Goal: Task Accomplishment & Management: Manage account settings

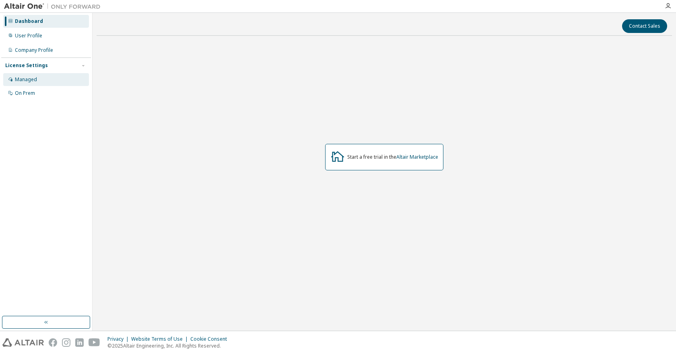
click at [38, 78] on div "Managed" at bounding box center [46, 79] width 86 height 13
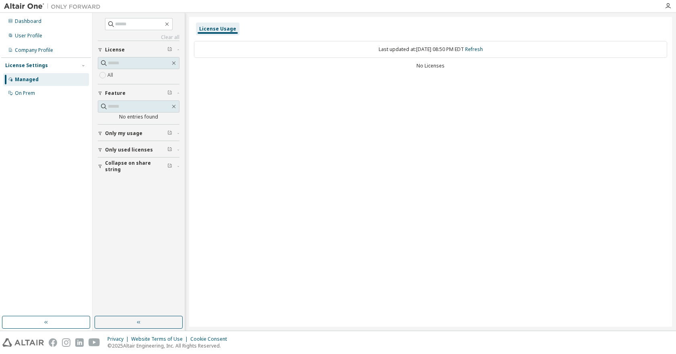
click at [123, 133] on span "Only my usage" at bounding box center [123, 133] width 37 height 6
click at [106, 171] on span "Only used licenses" at bounding box center [129, 173] width 48 height 6
click at [37, 33] on div "User Profile" at bounding box center [28, 36] width 27 height 6
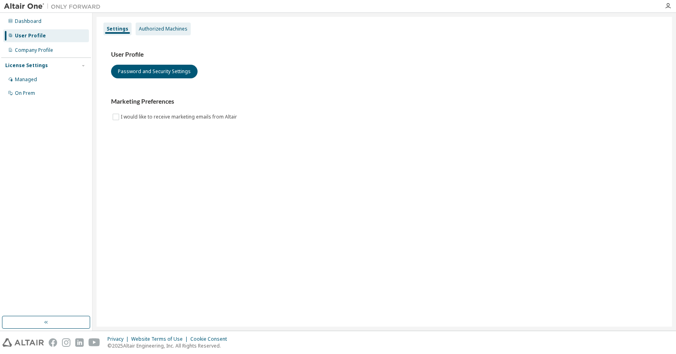
click at [148, 29] on div "Authorized Machines" at bounding box center [163, 29] width 49 height 6
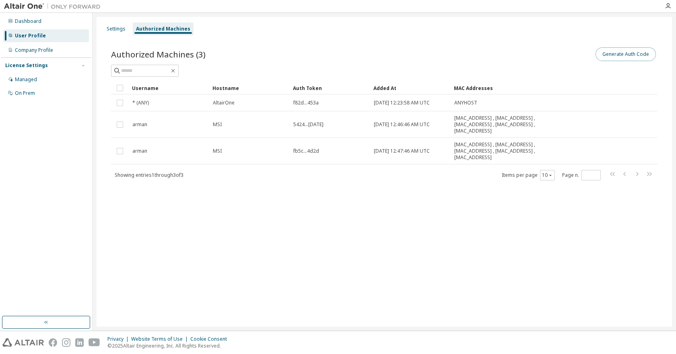
click at [609, 54] on button "Generate Auth Code" at bounding box center [625, 54] width 60 height 14
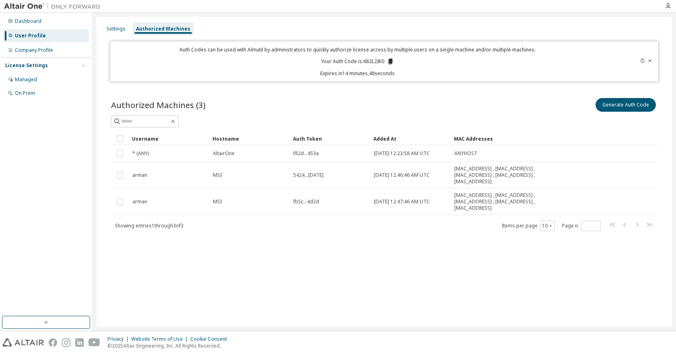
click at [372, 62] on p "Your Auth Code is: 682L2IK0" at bounding box center [357, 61] width 73 height 7
click at [390, 59] on icon at bounding box center [390, 62] width 4 height 6
click at [30, 51] on div "Company Profile" at bounding box center [34, 50] width 38 height 6
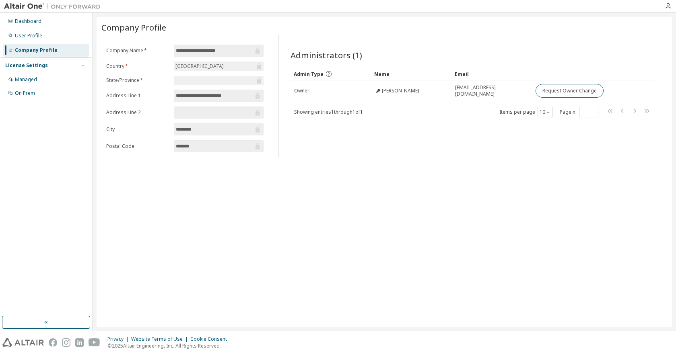
click at [26, 72] on div "License Settings Managed On Prem" at bounding box center [46, 79] width 90 height 43
click at [26, 75] on div "Managed" at bounding box center [46, 79] width 86 height 13
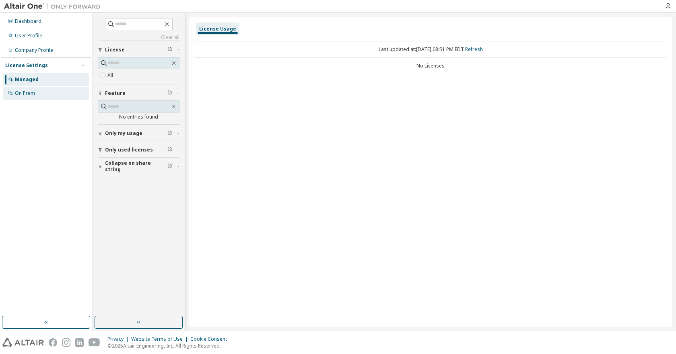
click at [27, 94] on div "On Prem" at bounding box center [25, 93] width 20 height 6
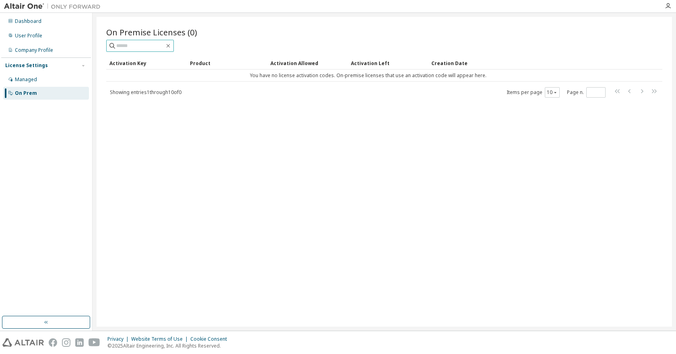
click at [164, 47] on input "text" at bounding box center [140, 46] width 48 height 8
click at [51, 23] on div "Dashboard" at bounding box center [46, 21] width 86 height 13
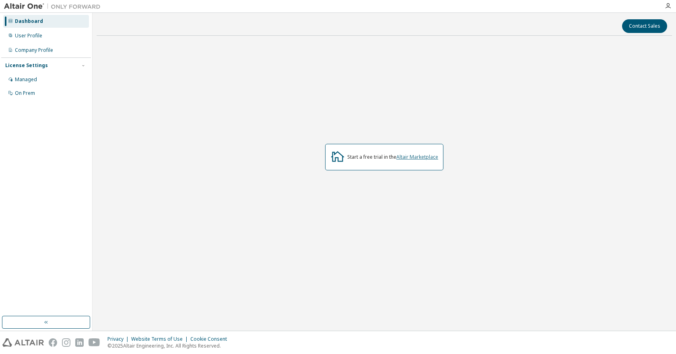
click at [410, 154] on link "Altair Marketplace" at bounding box center [417, 157] width 42 height 7
click at [48, 34] on div "User Profile" at bounding box center [46, 35] width 86 height 13
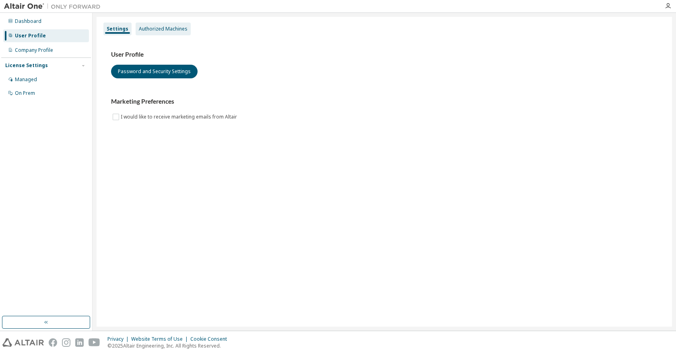
click at [149, 29] on div "Authorized Machines" at bounding box center [163, 29] width 49 height 6
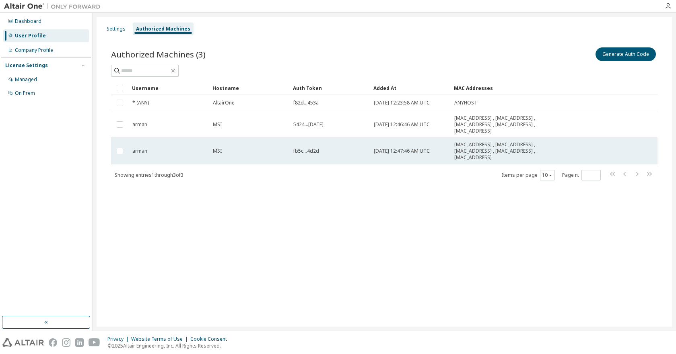
drag, startPoint x: 214, startPoint y: 124, endPoint x: 546, endPoint y: 161, distance: 334.9
click at [546, 161] on tbody "* (ANY) AltairOne f82d...453a 2025-09-29 12:23:58 AM UTC ANYHOST arman MSI 5424…" at bounding box center [384, 129] width 546 height 70
click at [502, 150] on span "00:09:0F:AA:00:01 , D8:43:AE:0E:5D:E7 , 00:09:0F:FE:00:01 , 30:F6:EF:DB:07:72 ,…" at bounding box center [513, 151] width 118 height 19
click at [483, 146] on span "00:09:0F:AA:00:01 , D8:43:AE:0E:5D:E7 , 00:09:0F:FE:00:01 , 30:F6:EF:DB:07:72 ,…" at bounding box center [513, 151] width 118 height 19
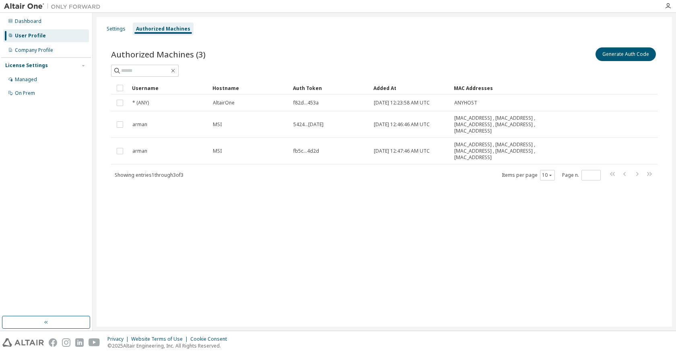
click at [483, 146] on span "00:09:0F:AA:00:01 , D8:43:AE:0E:5D:E7 , 00:09:0F:FE:00:01 , 30:F6:EF:DB:07:72 ,…" at bounding box center [513, 151] width 118 height 19
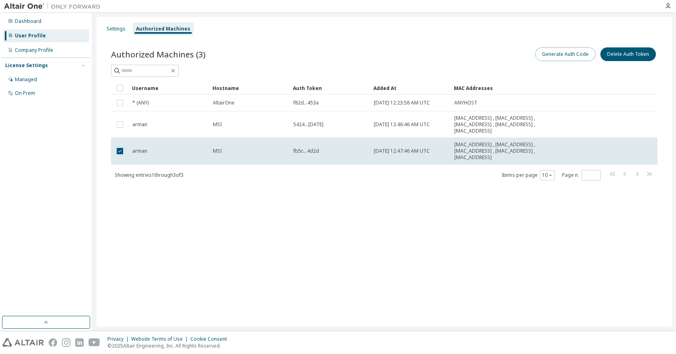
click at [554, 57] on button "Generate Auth Code" at bounding box center [565, 54] width 60 height 14
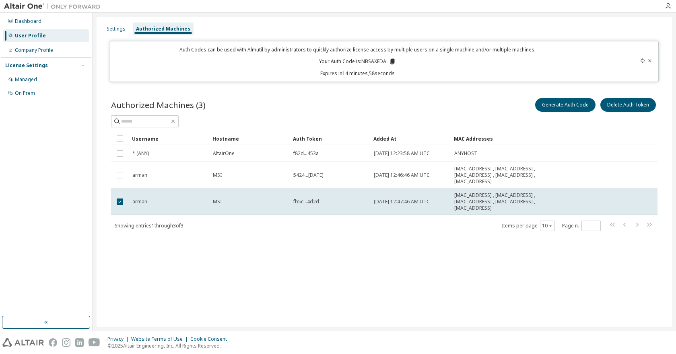
click at [373, 62] on p "Your Auth Code is: NBSAXEDA" at bounding box center [357, 61] width 77 height 7
copy p "NBSAXEDA"
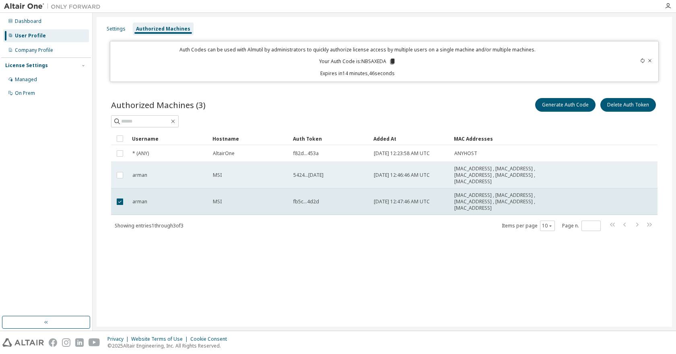
click at [335, 170] on td "5424...ce03" at bounding box center [330, 175] width 80 height 27
click at [479, 167] on span "00:09:0F:AA:00:01 , D8:43:AE:0E:5D:E7 , 00:09:0F:FE:00:01 , 30:F6:EF:DB:07:72 ,…" at bounding box center [513, 175] width 118 height 19
click at [480, 167] on span "00:09:0F:AA:00:01 , D8:43:AE:0E:5D:E7 , 00:09:0F:FE:00:01 , 30:F6:EF:DB:07:72 ,…" at bounding box center [513, 175] width 118 height 19
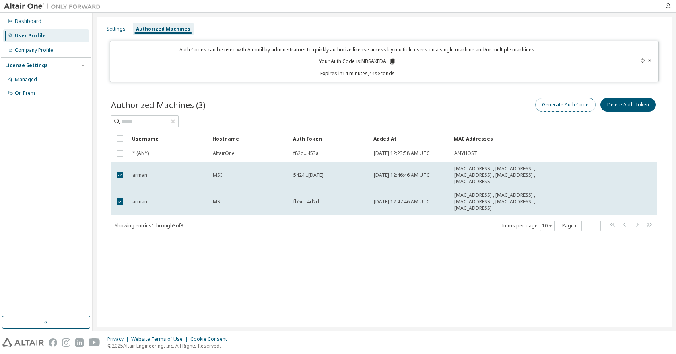
click at [551, 103] on button "Generate Auth Code" at bounding box center [565, 105] width 60 height 14
click at [393, 60] on icon at bounding box center [392, 62] width 4 height 6
click at [370, 122] on div at bounding box center [384, 121] width 546 height 12
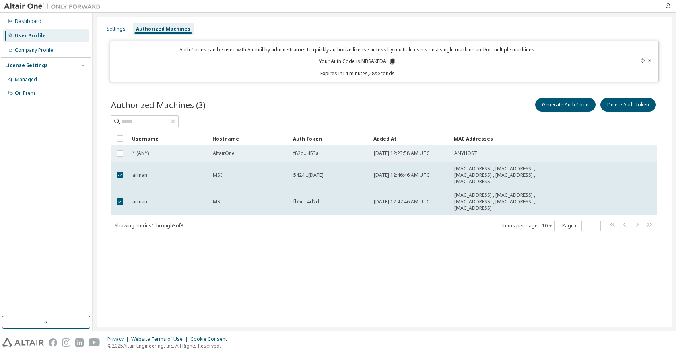
click at [282, 154] on div "AltairOne" at bounding box center [249, 153] width 73 height 6
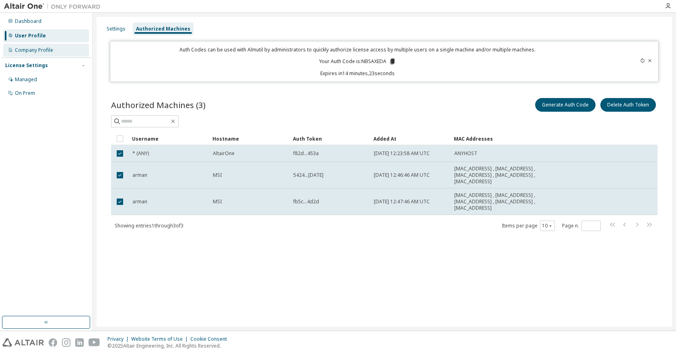
click at [52, 46] on div "Company Profile" at bounding box center [46, 50] width 86 height 13
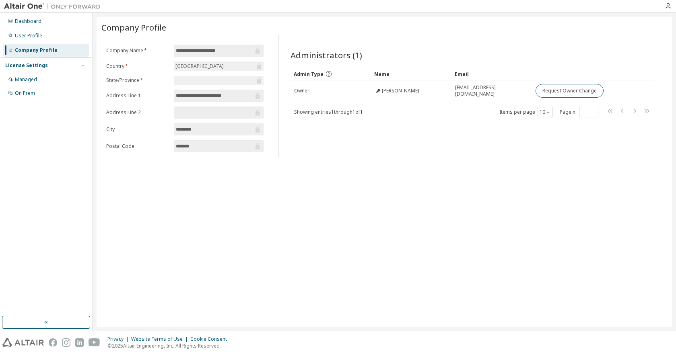
click at [189, 95] on input "**********" at bounding box center [214, 96] width 77 height 8
click at [190, 95] on input "**********" at bounding box center [214, 96] width 77 height 8
click at [39, 78] on div "Managed" at bounding box center [46, 79] width 86 height 13
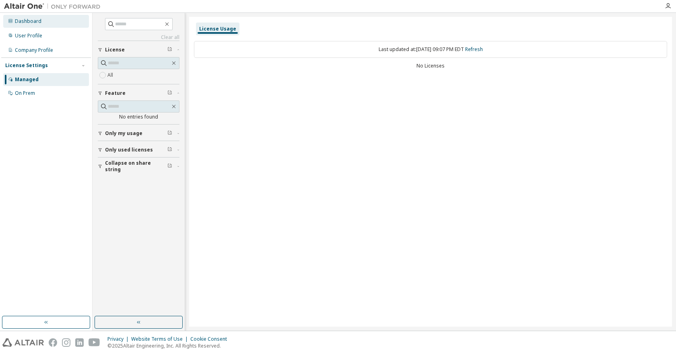
click at [47, 25] on div "Dashboard" at bounding box center [46, 21] width 86 height 13
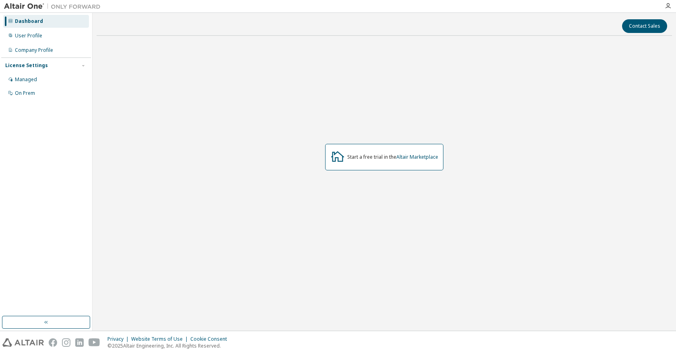
click at [430, 162] on div "Start a free trial in the Altair Marketplace" at bounding box center [384, 157] width 118 height 27
click at [425, 157] on link "Altair Marketplace" at bounding box center [417, 157] width 42 height 7
click at [41, 40] on div "User Profile" at bounding box center [46, 35] width 86 height 13
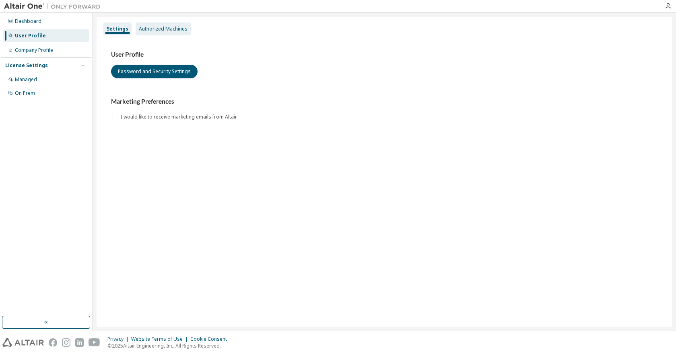
click at [148, 33] on div "Authorized Machines" at bounding box center [163, 29] width 55 height 13
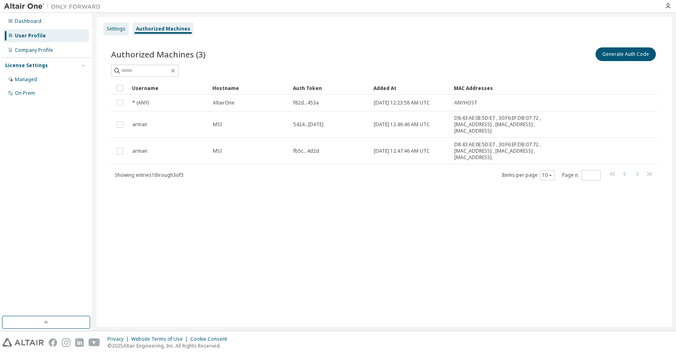
click at [126, 29] on div "Settings" at bounding box center [115, 29] width 25 height 13
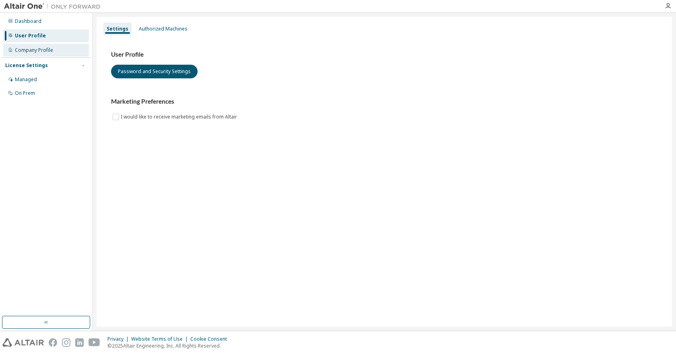
click at [51, 53] on div "Company Profile" at bounding box center [46, 50] width 86 height 13
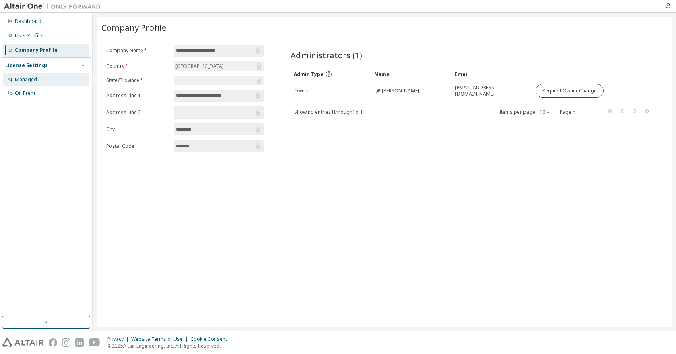
click at [53, 74] on div "Managed" at bounding box center [46, 79] width 86 height 13
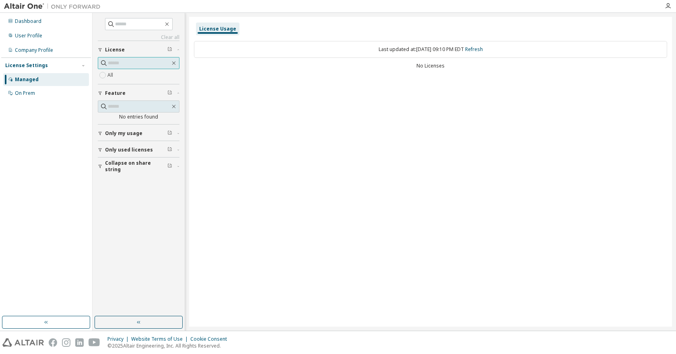
click at [123, 64] on input "text" at bounding box center [139, 63] width 62 height 8
click at [102, 134] on icon "button" at bounding box center [100, 133] width 5 height 5
click at [106, 170] on button "Only used licenses" at bounding box center [139, 173] width 82 height 18
click at [103, 212] on div "button" at bounding box center [101, 213] width 7 height 5
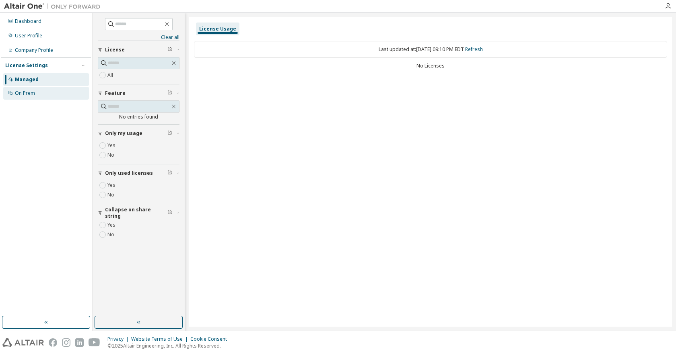
click at [22, 97] on div "On Prem" at bounding box center [46, 93] width 86 height 13
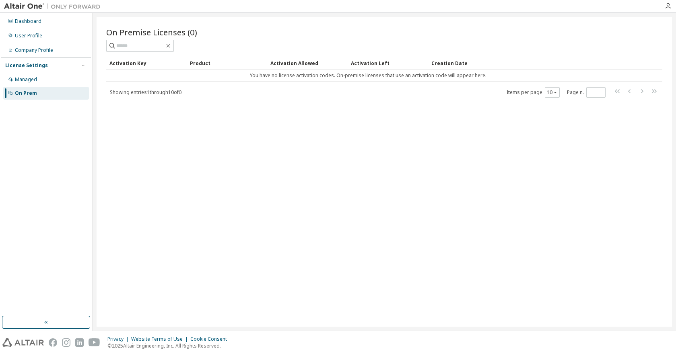
click at [157, 94] on span "Showing entries 1 through 10 of 0" at bounding box center [146, 92] width 72 height 7
click at [163, 49] on input "text" at bounding box center [140, 46] width 48 height 8
click at [56, 325] on button "button" at bounding box center [46, 322] width 88 height 13
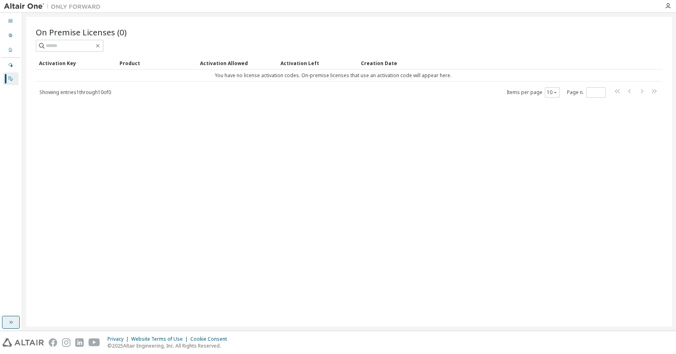
click at [12, 325] on icon "button" at bounding box center [11, 322] width 6 height 6
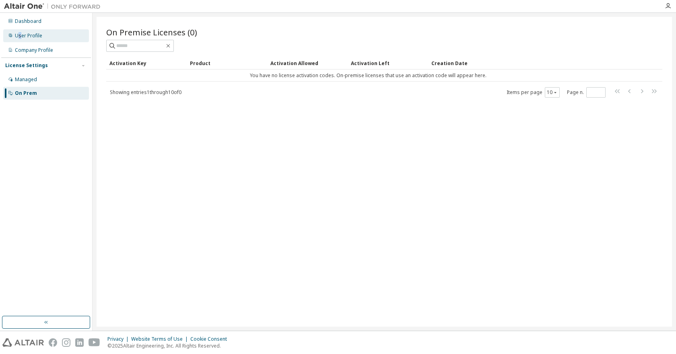
click at [19, 32] on div "User Profile" at bounding box center [46, 35] width 86 height 13
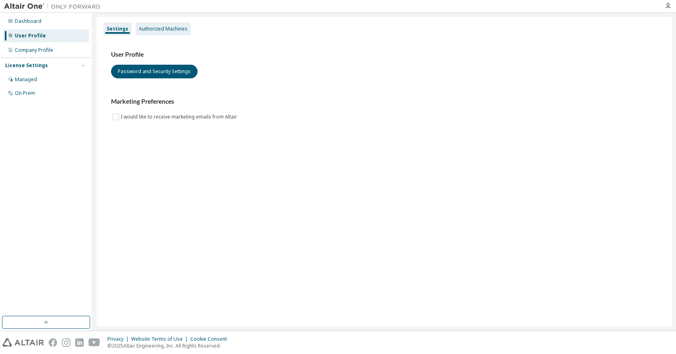
click at [181, 31] on div "Authorized Machines" at bounding box center [163, 29] width 49 height 6
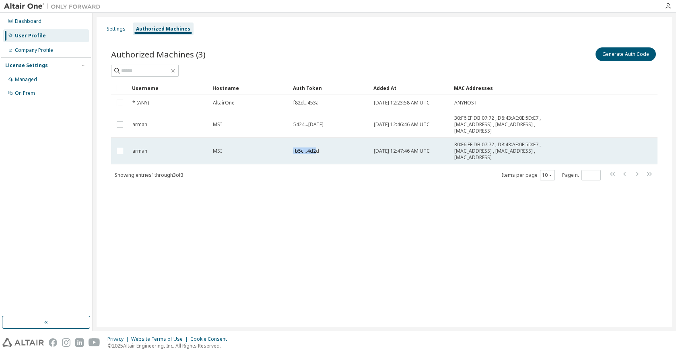
drag, startPoint x: 293, startPoint y: 151, endPoint x: 316, endPoint y: 152, distance: 22.9
click at [316, 152] on td "fb5c...4d2d" at bounding box center [330, 151] width 80 height 27
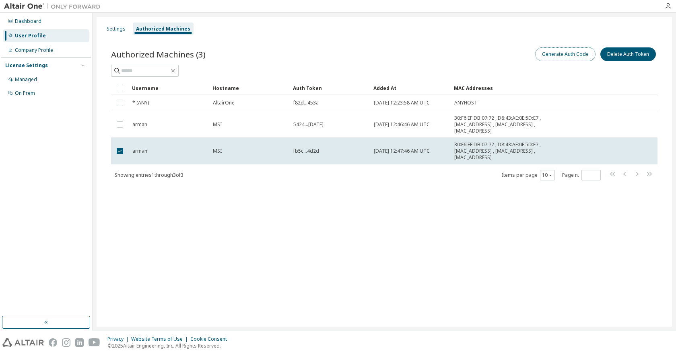
click at [566, 54] on button "Generate Auth Code" at bounding box center [565, 54] width 60 height 14
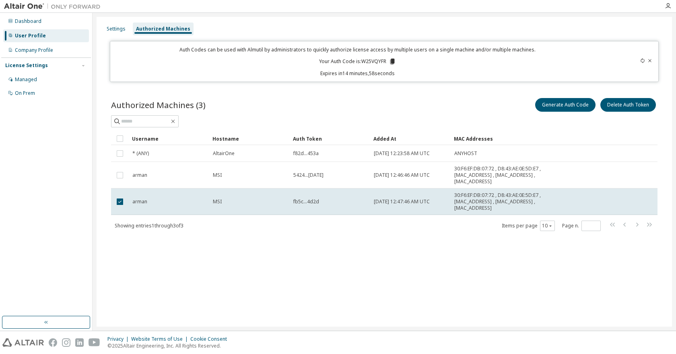
click at [376, 60] on p "Your Auth Code is: W25VQYFR" at bounding box center [357, 61] width 77 height 7
click at [39, 80] on div "Managed" at bounding box center [46, 79] width 86 height 13
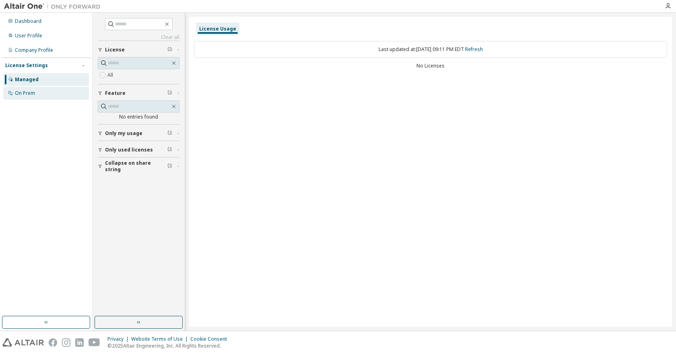
click at [39, 88] on div "On Prem" at bounding box center [46, 93] width 86 height 13
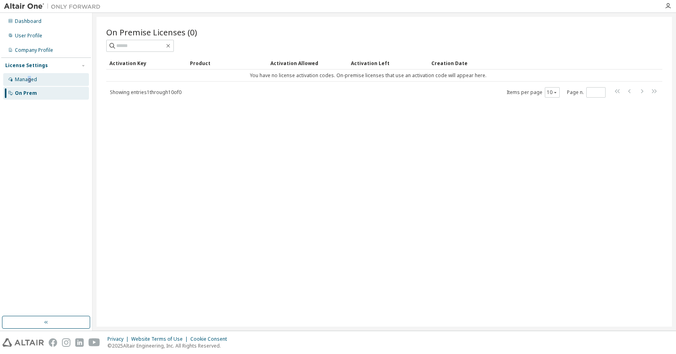
click at [29, 77] on div "Managed" at bounding box center [26, 79] width 22 height 6
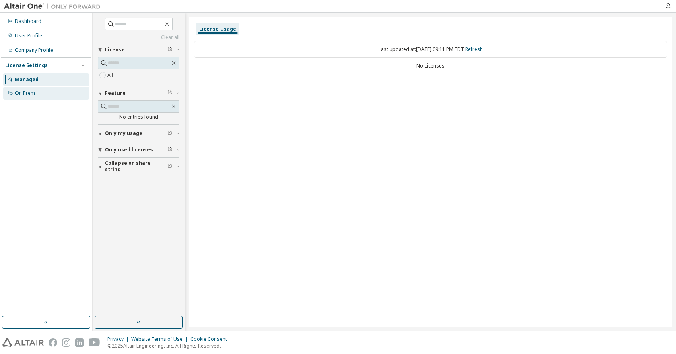
click at [26, 96] on div "On Prem" at bounding box center [25, 93] width 20 height 6
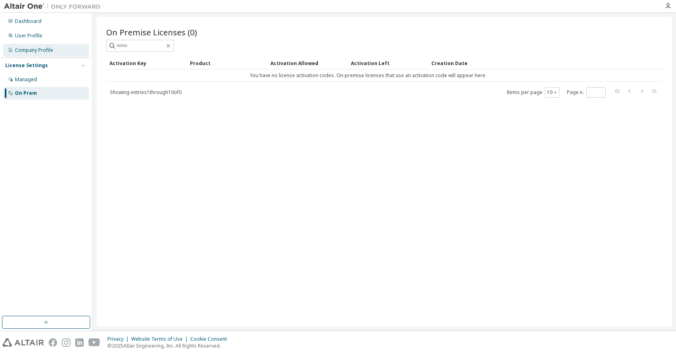
click at [35, 49] on div "Company Profile" at bounding box center [34, 50] width 38 height 6
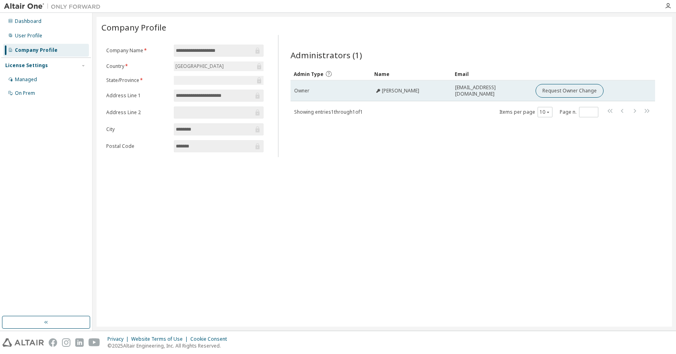
click at [394, 91] on span "Alexandre Laroche" at bounding box center [400, 91] width 37 height 6
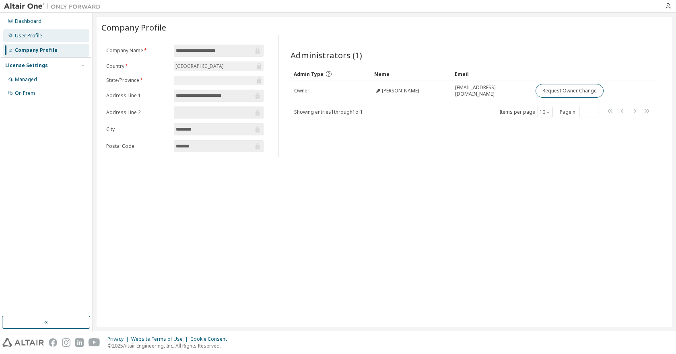
click at [19, 34] on div "User Profile" at bounding box center [28, 36] width 27 height 6
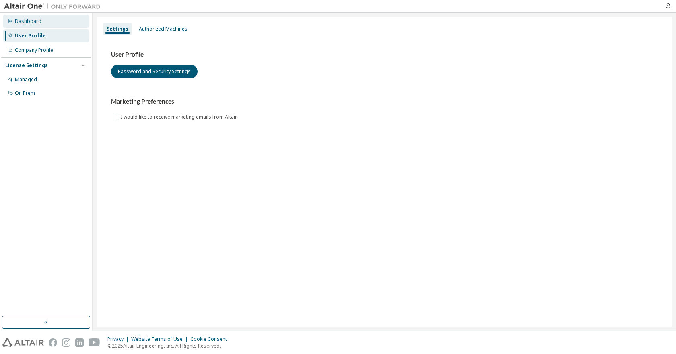
click at [23, 23] on div "Dashboard" at bounding box center [28, 21] width 27 height 6
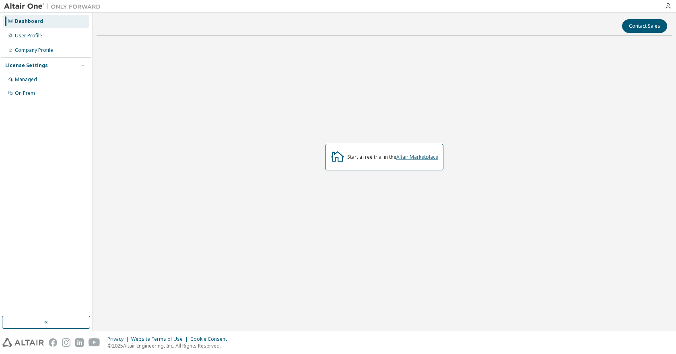
click at [431, 157] on link "Altair Marketplace" at bounding box center [417, 157] width 42 height 7
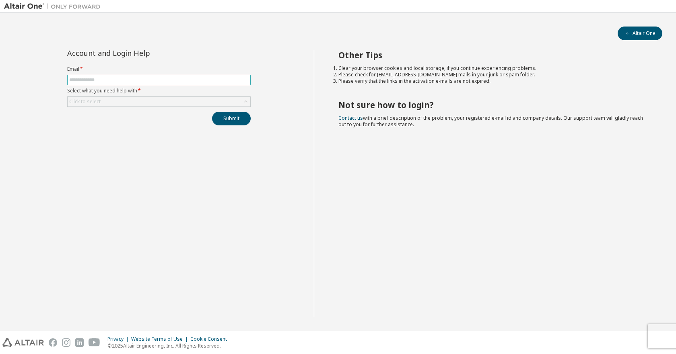
click at [174, 81] on input "text" at bounding box center [158, 80] width 179 height 6
click at [176, 78] on input "text" at bounding box center [158, 80] width 179 height 6
type input "**********"
click at [112, 105] on div "Click to select" at bounding box center [159, 102] width 183 height 10
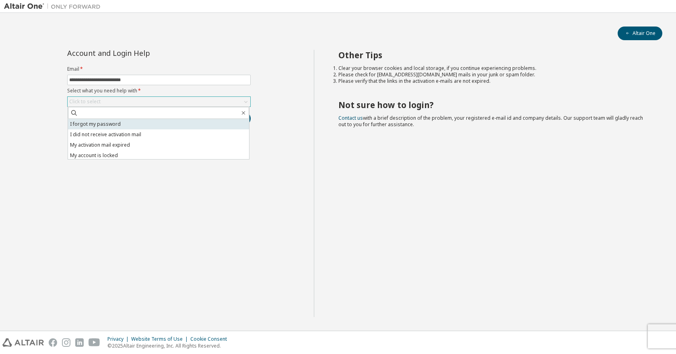
click at [131, 129] on li "I forgot my password" at bounding box center [158, 124] width 181 height 10
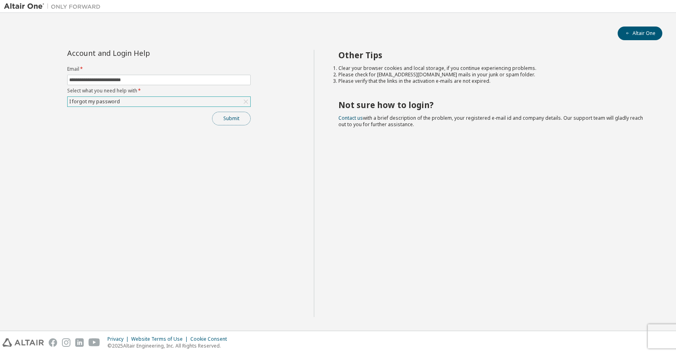
click at [242, 119] on button "Submit" at bounding box center [231, 119] width 39 height 14
